Goal: Information Seeking & Learning: Learn about a topic

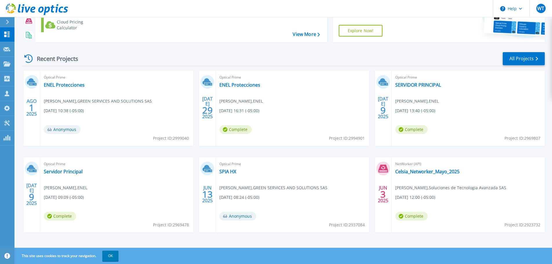
scroll to position [81, 0]
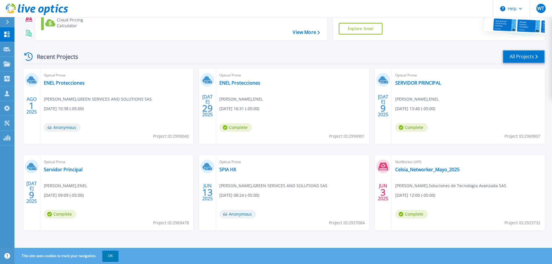
click at [533, 56] on link "All Projects" at bounding box center [524, 56] width 42 height 13
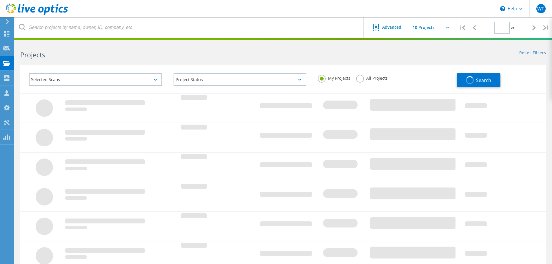
type input "1"
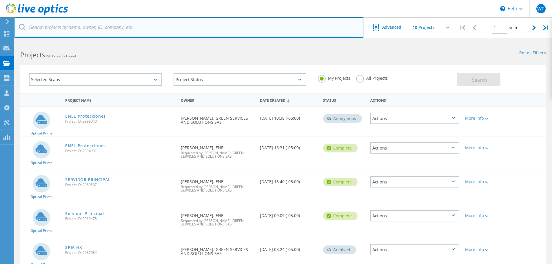
click at [74, 26] on input "text" at bounding box center [189, 27] width 350 height 20
type input "celsia"
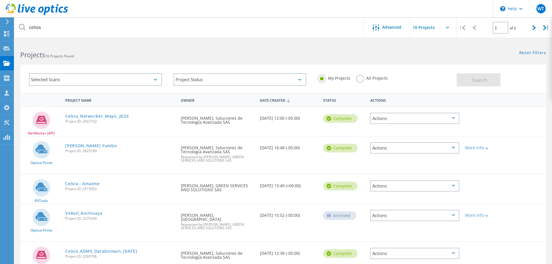
drag, startPoint x: 83, startPoint y: 151, endPoint x: 97, endPoint y: 152, distance: 14.5
click at [97, 152] on span "Project ID: 2825189" at bounding box center [120, 150] width 110 height 3
copy span "2825189"
click at [81, 145] on link "[PERSON_NAME] Yumbo" at bounding box center [91, 146] width 52 height 4
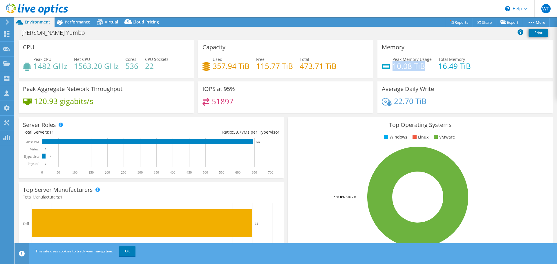
drag, startPoint x: 391, startPoint y: 65, endPoint x: 421, endPoint y: 67, distance: 29.9
click at [421, 67] on h4 "10.08 TiB" at bounding box center [411, 66] width 39 height 6
click at [427, 70] on div "Peak Memory Usage 10.08 TiB Total Memory 16.49 TiB" at bounding box center [465, 65] width 167 height 19
drag, startPoint x: 436, startPoint y: 67, endPoint x: 480, endPoint y: 66, distance: 43.8
click at [480, 66] on div "Peak Memory Usage 10.08 TiB Total Memory 16.49 TiB" at bounding box center [465, 65] width 167 height 19
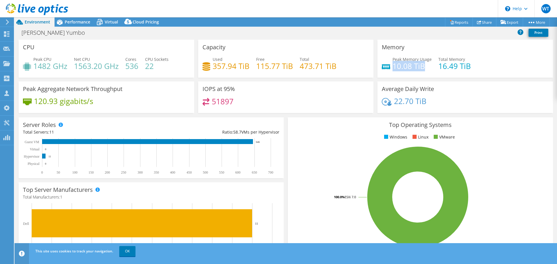
drag, startPoint x: 390, startPoint y: 65, endPoint x: 423, endPoint y: 69, distance: 33.3
click at [423, 69] on h4 "10.08 TiB" at bounding box center [411, 66] width 39 height 6
drag, startPoint x: 299, startPoint y: 67, endPoint x: 336, endPoint y: 68, distance: 37.4
click at [336, 68] on div "Used 357.94 TiB Free 115.77 TiB Total 473.71 TiB" at bounding box center [285, 65] width 167 height 19
click at [126, 252] on link "OK" at bounding box center [127, 251] width 16 height 10
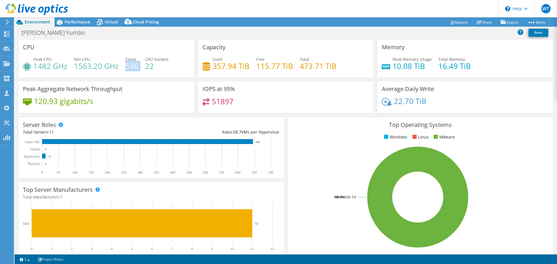
drag, startPoint x: 126, startPoint y: 67, endPoint x: 139, endPoint y: 68, distance: 13.4
click at [139, 68] on div "Peak CPU 1482 GHz Net CPU 1563.20 GHz Cores 536 CPU Sockets 22" at bounding box center [106, 65] width 167 height 19
click at [168, 46] on div "CPU Peak CPU 1482 GHz Net CPU 1563.20 GHz Cores 536 CPU Sockets 22" at bounding box center [106, 59] width 175 height 38
drag, startPoint x: 126, startPoint y: 66, endPoint x: 137, endPoint y: 66, distance: 11.3
click at [137, 66] on h4 "536" at bounding box center [131, 66] width 13 height 6
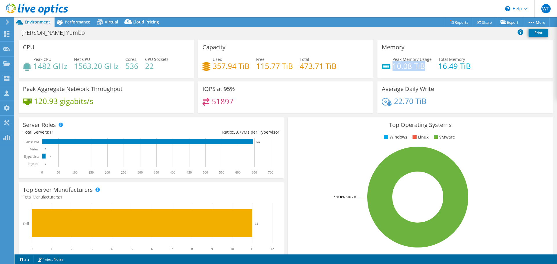
drag, startPoint x: 391, startPoint y: 65, endPoint x: 423, endPoint y: 69, distance: 32.4
click at [423, 69] on h4 "10.08 TiB" at bounding box center [411, 66] width 39 height 6
drag, startPoint x: 436, startPoint y: 65, endPoint x: 468, endPoint y: 66, distance: 32.2
click at [468, 66] on div "Peak Memory Usage 10.08 TiB Total Memory 16.49 TiB" at bounding box center [465, 65] width 167 height 19
drag, startPoint x: 212, startPoint y: 65, endPoint x: 245, endPoint y: 68, distance: 33.8
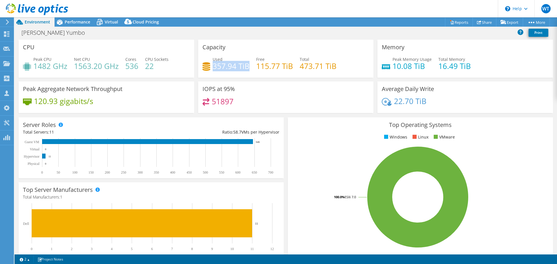
click at [245, 68] on h4 "357.94 TiB" at bounding box center [231, 66] width 37 height 6
